Goal: Find specific page/section: Find specific page/section

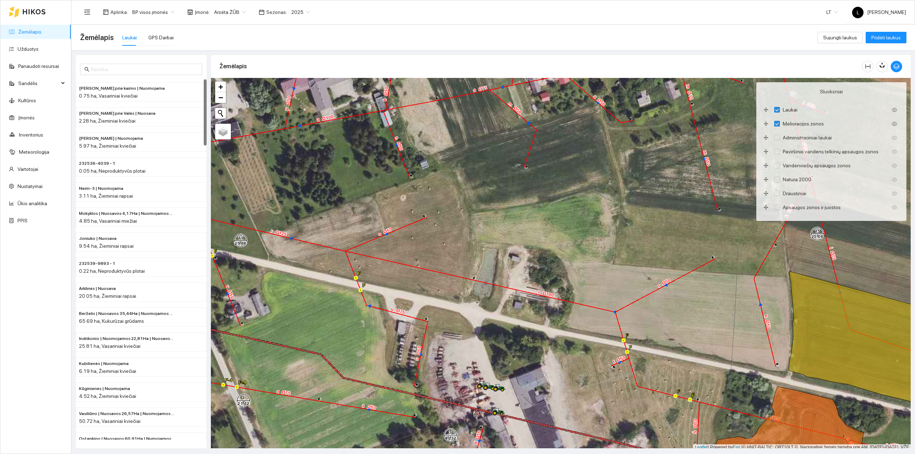
click at [122, 36] on div "Laukai" at bounding box center [129, 38] width 15 height 8
click at [29, 29] on link "Žemėlapis" at bounding box center [29, 32] width 23 height 6
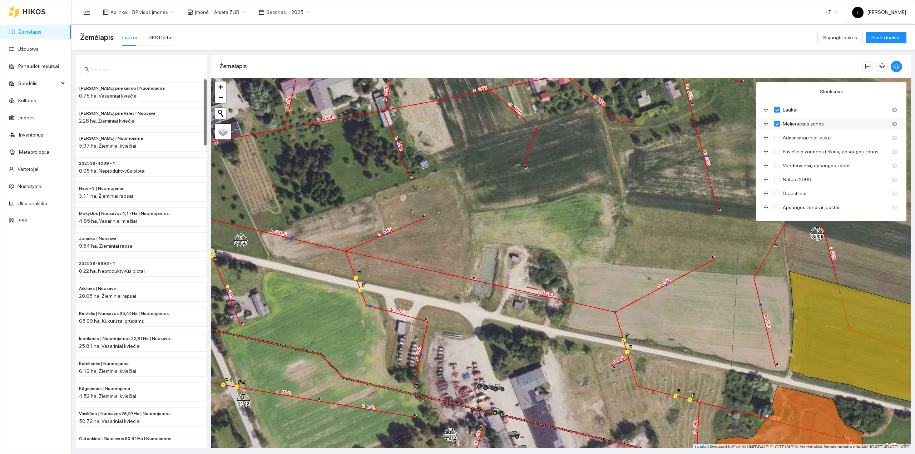
click at [775, 124] on input "Melioracijos zonos" at bounding box center [777, 124] width 6 height 6
checkbox input "false"
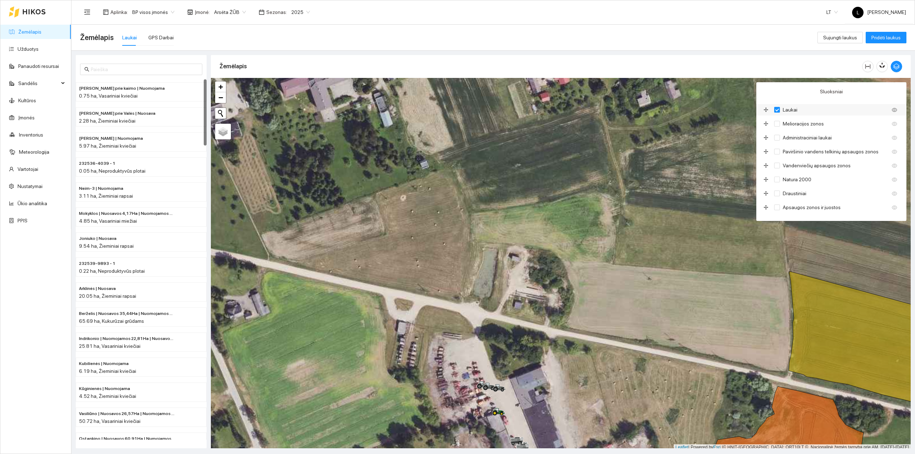
click at [776, 109] on input "Laukai" at bounding box center [777, 110] width 6 height 6
checkbox input "false"
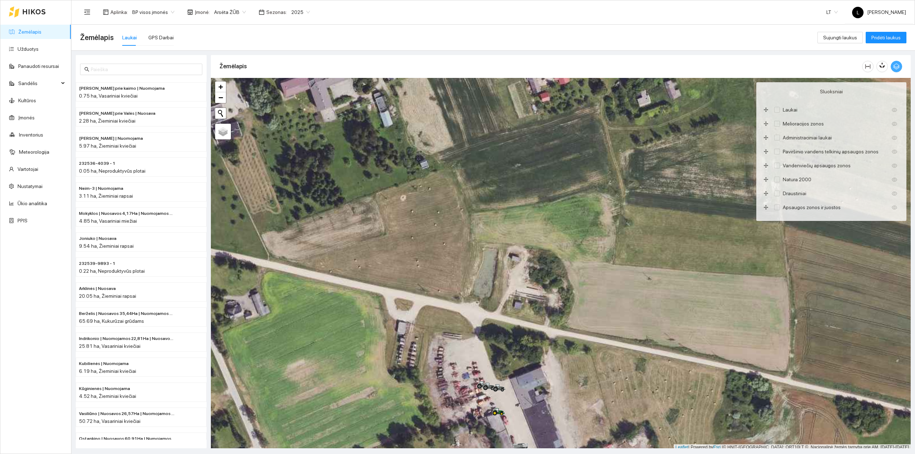
click at [898, 67] on icon "button" at bounding box center [896, 67] width 6 height 6
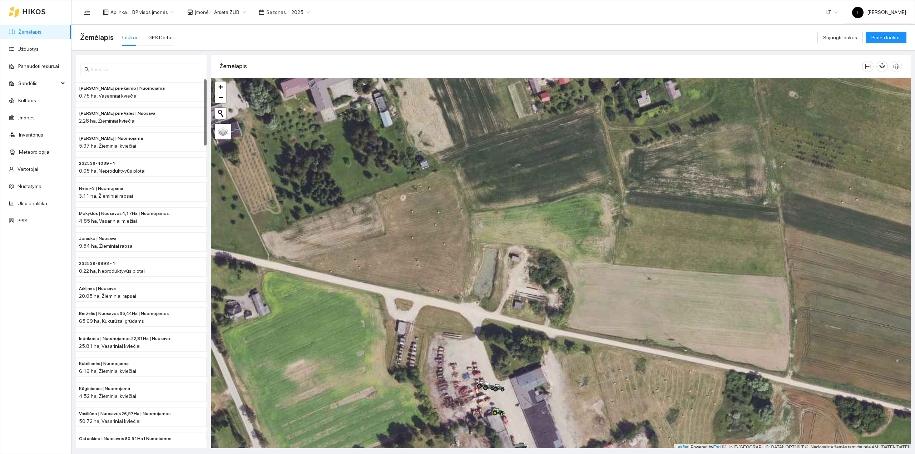
click at [38, 29] on link "Žemėlapis" at bounding box center [29, 32] width 23 height 6
